Goal: Check status: Check status

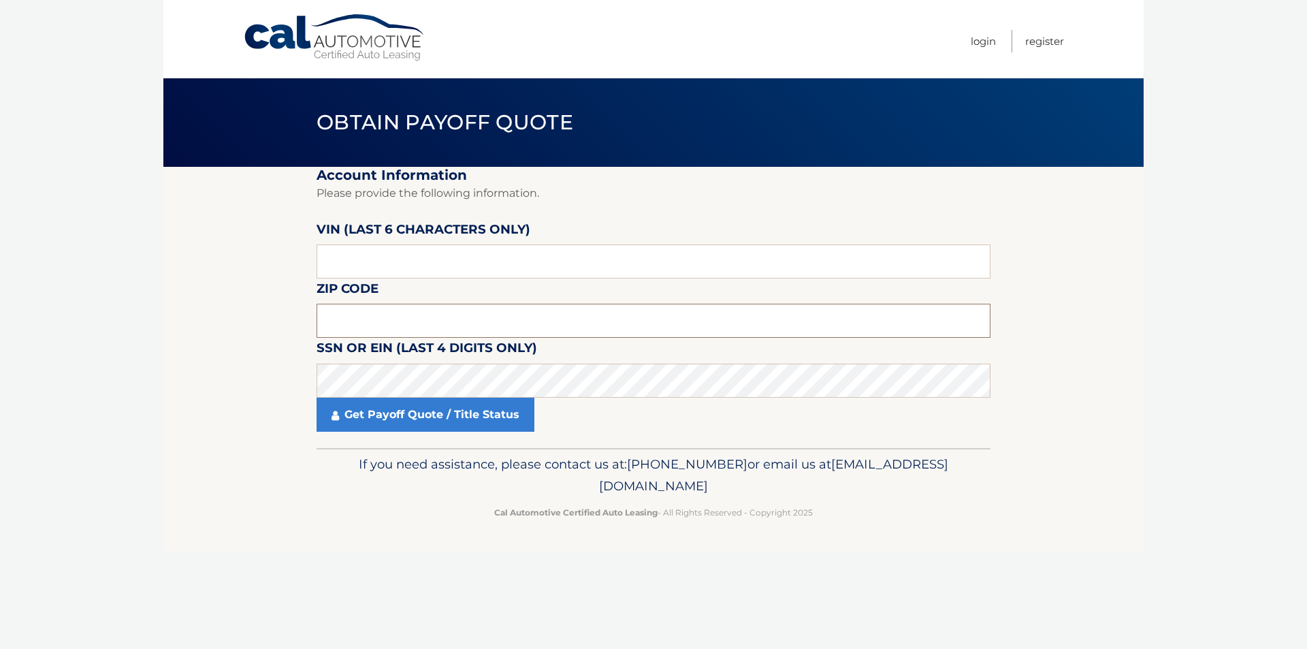
click at [398, 322] on input "text" at bounding box center [654, 321] width 674 height 34
drag, startPoint x: 372, startPoint y: 267, endPoint x: 112, endPoint y: 233, distance: 261.6
click at [135, 234] on body "Cal Automotive Menu Login Register Obtain Payoff Quote" at bounding box center [653, 324] width 1307 height 649
type input "JF2GTH"
drag, startPoint x: 472, startPoint y: 258, endPoint x: 253, endPoint y: 265, distance: 218.7
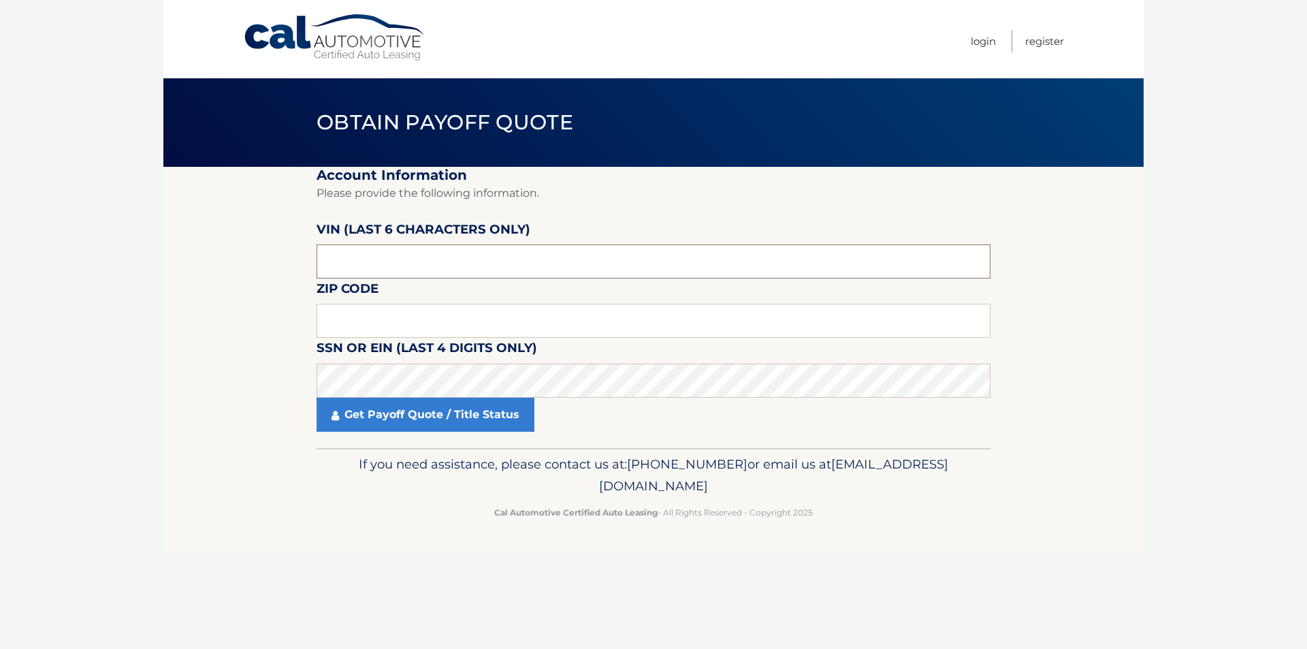
click at [259, 259] on section "Account Information Please provide the following information. VIN (last 6 chara…" at bounding box center [653, 307] width 980 height 281
type input "227229"
type input "11580"
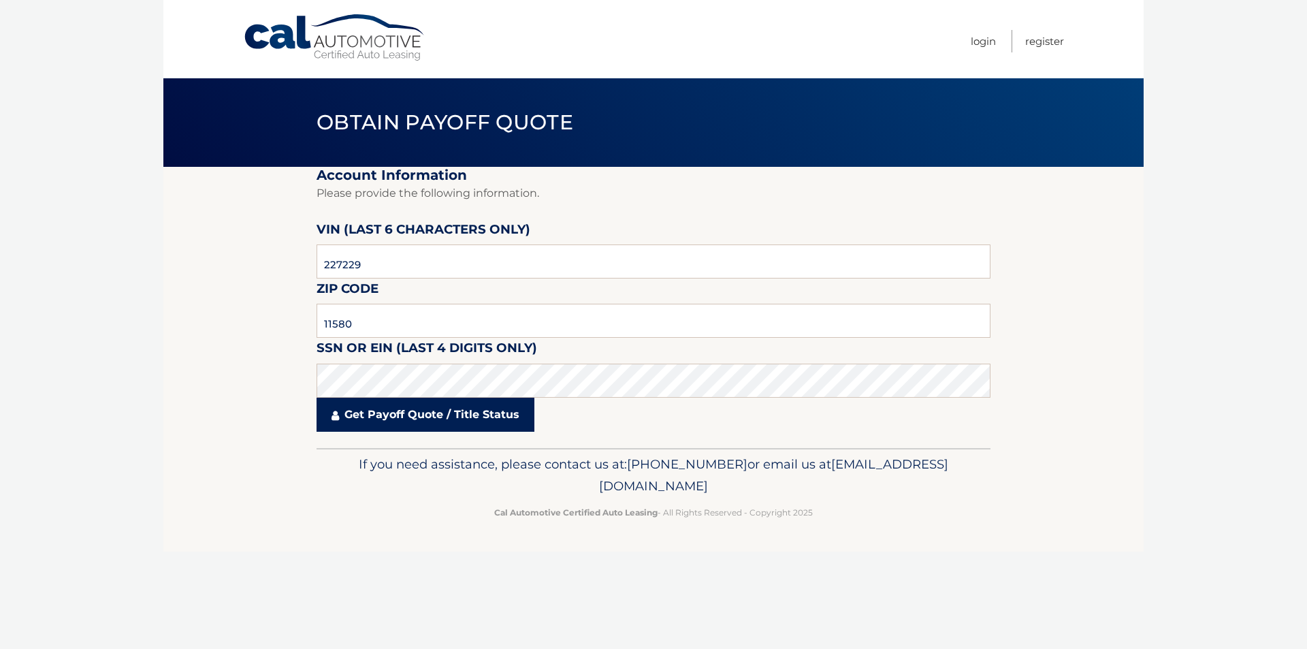
click at [441, 426] on link "Get Payoff Quote / Title Status" at bounding box center [426, 415] width 218 height 34
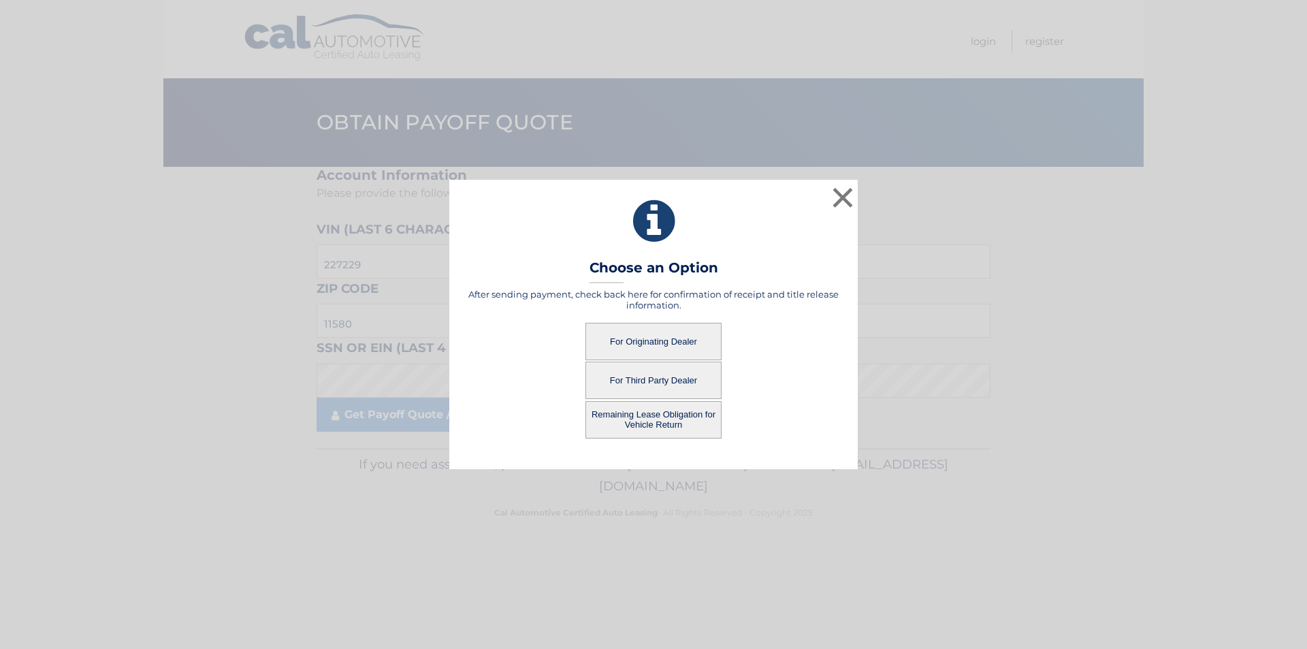
click at [626, 349] on button "For Originating Dealer" at bounding box center [654, 341] width 136 height 37
click at [643, 339] on button "For Originating Dealer" at bounding box center [654, 341] width 136 height 37
click at [637, 345] on button "For Originating Dealer" at bounding box center [654, 341] width 136 height 37
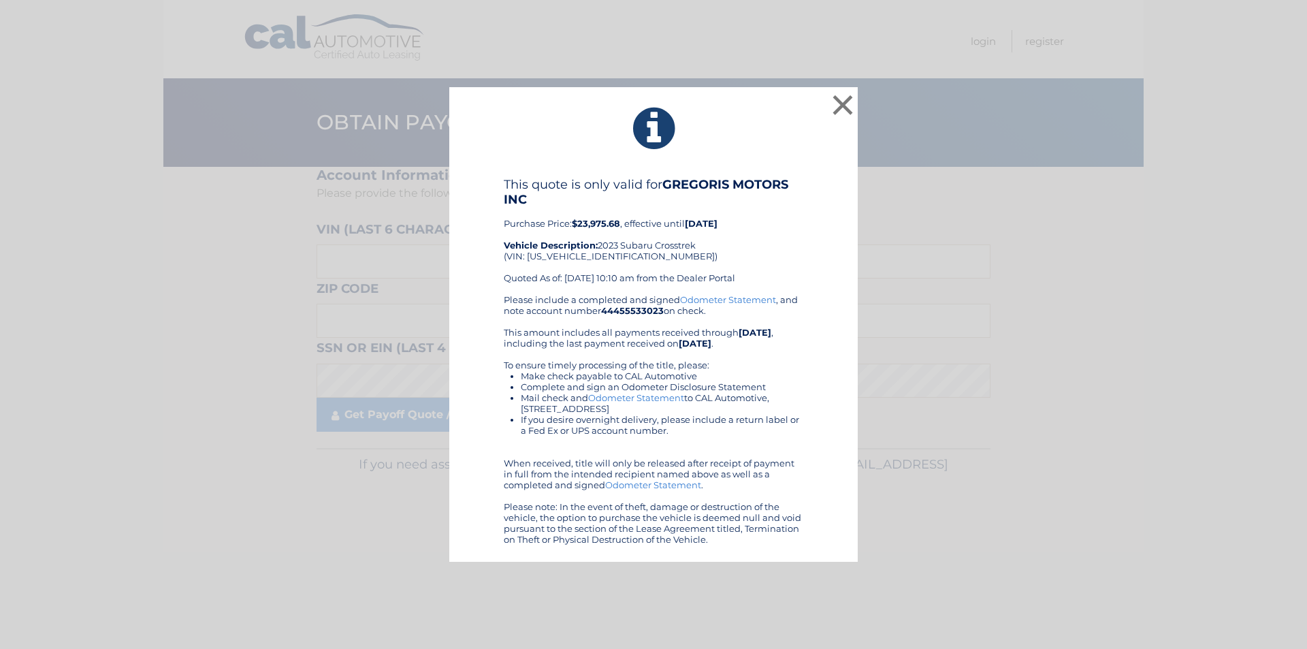
click at [637, 345] on div "Please include a completed and signed Odometer Statement , and note account num…" at bounding box center [654, 419] width 300 height 251
click at [840, 116] on button "×" at bounding box center [842, 104] width 27 height 27
